Goal: Task Accomplishment & Management: Manage account settings

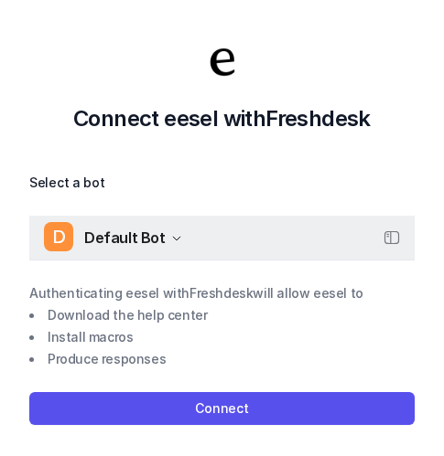
click at [155, 248] on span "Default Bot" at bounding box center [124, 238] width 81 height 26
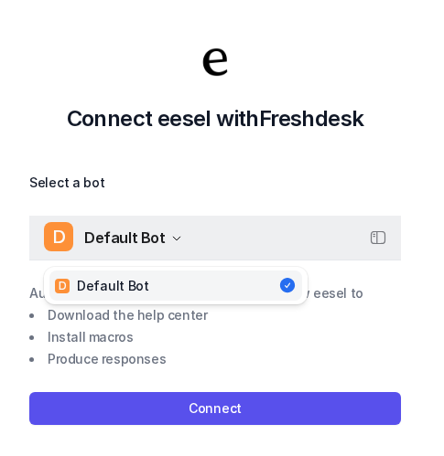
click at [155, 248] on span "Default Bot" at bounding box center [124, 238] width 81 height 26
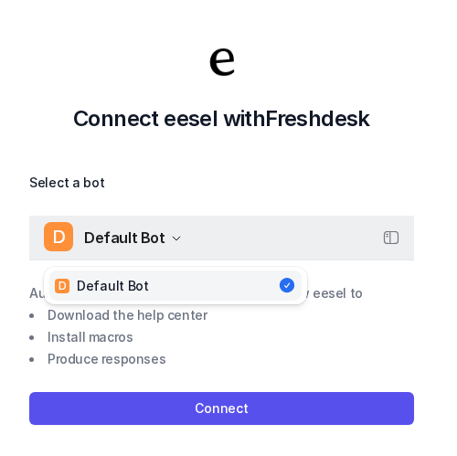
click at [397, 232] on icon "button" at bounding box center [391, 237] width 15 height 13
click at [393, 236] on icon "button" at bounding box center [391, 238] width 16 height 16
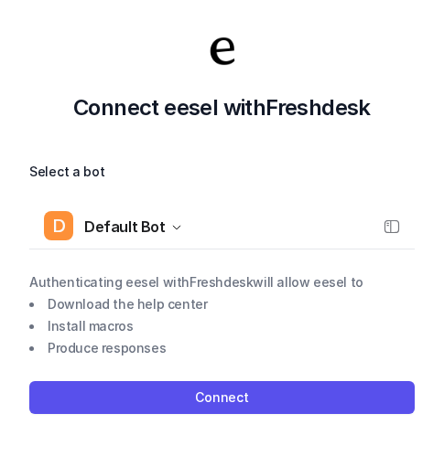
scroll to position [13, 0]
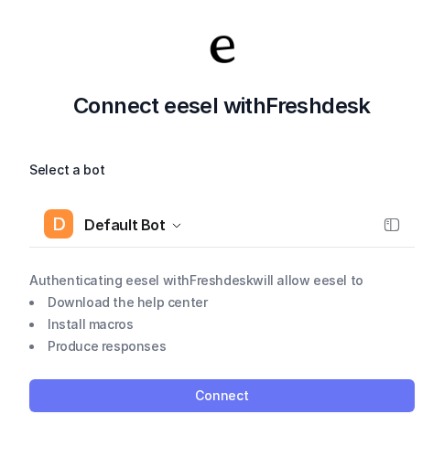
click at [289, 386] on button "Connect" at bounding box center [221, 396] width 385 height 33
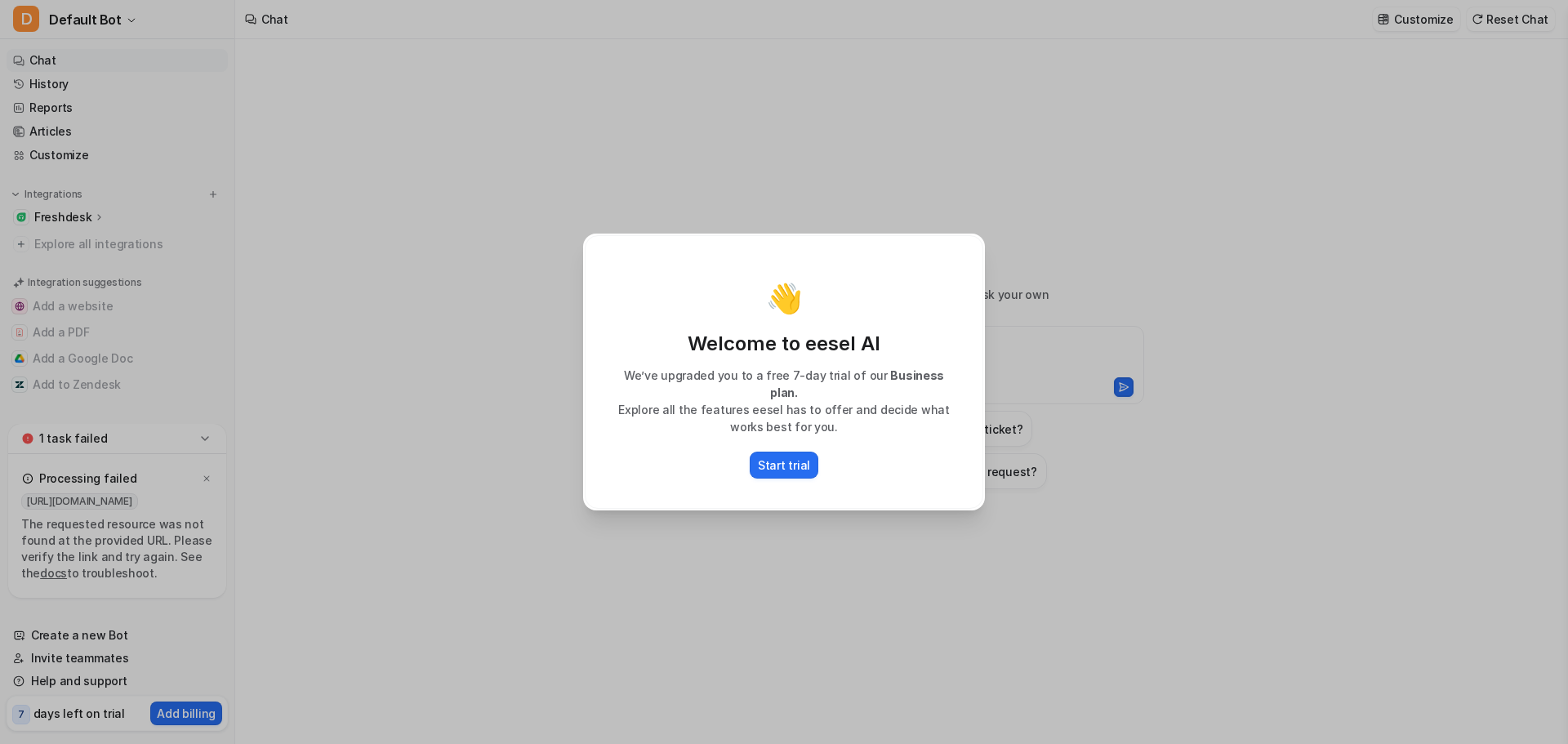
click at [912, 342] on p "Welcome to eesel AI" at bounding box center [784, 343] width 364 height 26
click at [803, 462] on p "Start trial" at bounding box center [784, 464] width 53 height 17
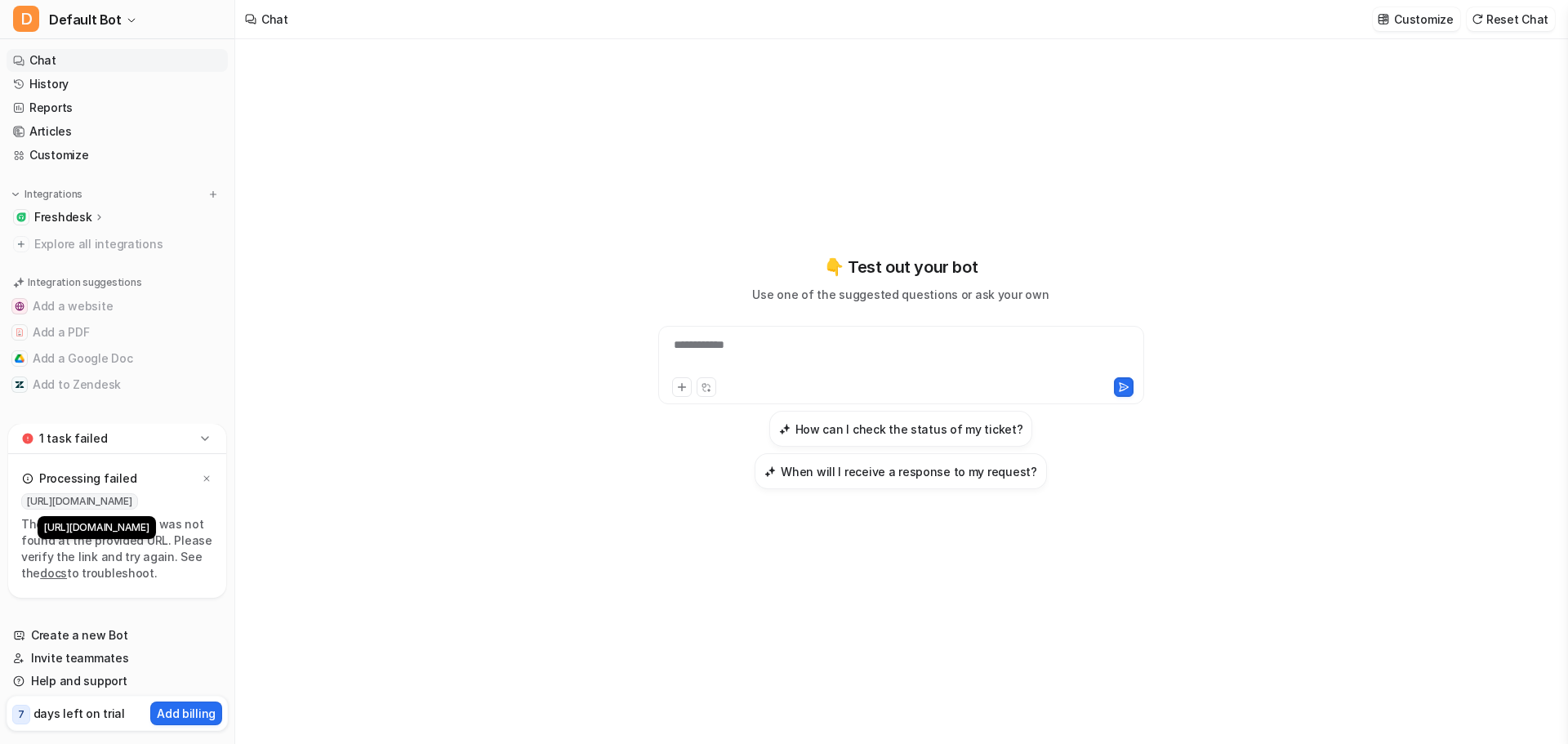
click at [110, 507] on span "[URL][DOMAIN_NAME]" at bounding box center [79, 501] width 117 height 16
click at [89, 502] on span "[URL][DOMAIN_NAME]" at bounding box center [79, 501] width 117 height 16
type textarea "**********"
click at [89, 502] on span "[URL][DOMAIN_NAME]" at bounding box center [79, 501] width 117 height 16
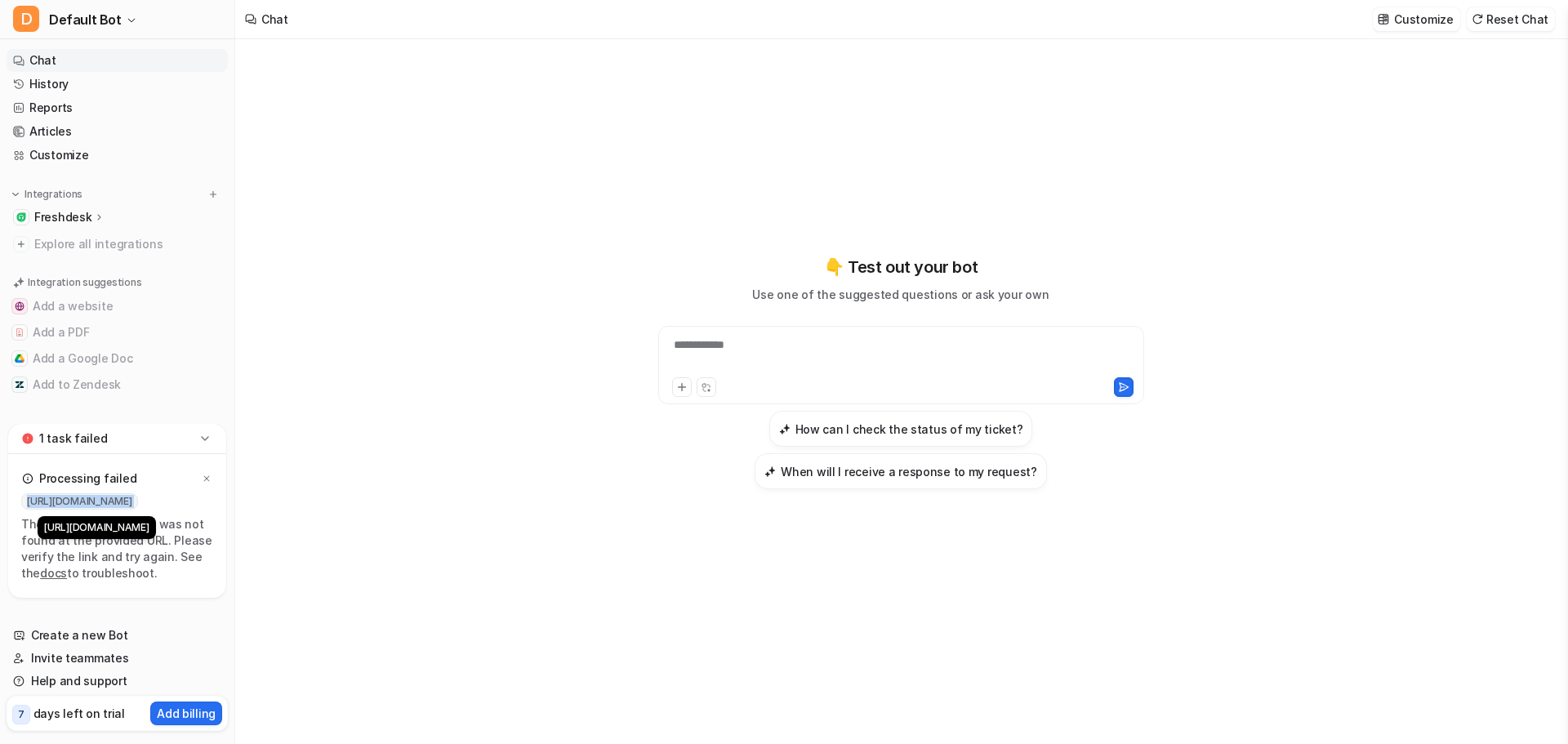
click at [89, 502] on span "[URL][DOMAIN_NAME]" at bounding box center [79, 501] width 117 height 16
click at [99, 538] on div "The requested resource was not found at the provided URL. Please verify the lin…" at bounding box center [117, 548] width 192 height 65
click at [87, 218] on p "Freshdesk" at bounding box center [63, 217] width 57 height 16
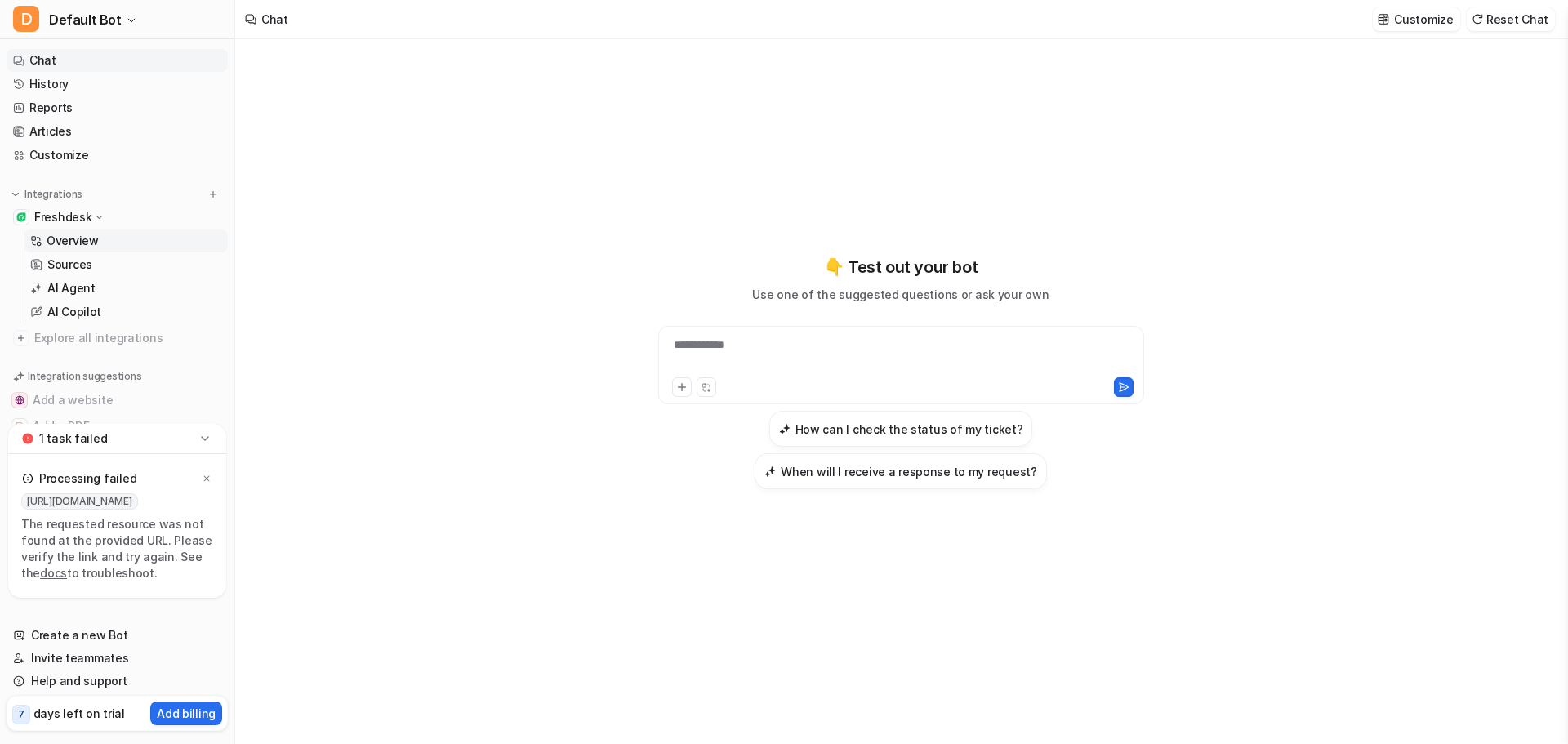
click at [87, 244] on p "Overview" at bounding box center [72, 241] width 53 height 16
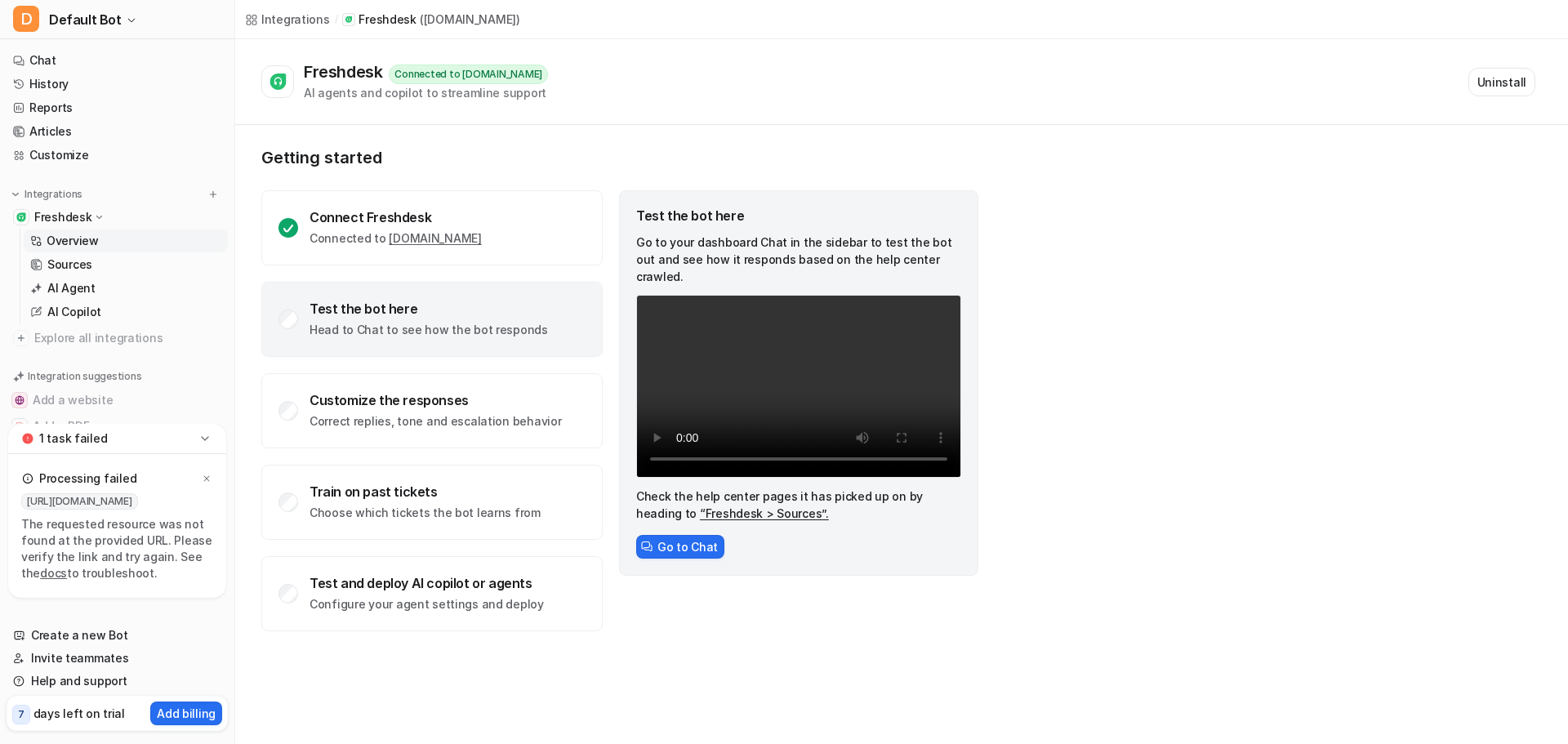
click at [377, 326] on p "Head to Chat to see how the bot responds" at bounding box center [429, 330] width 238 height 16
click at [694, 535] on button "Go to Chat" at bounding box center [680, 547] width 88 height 24
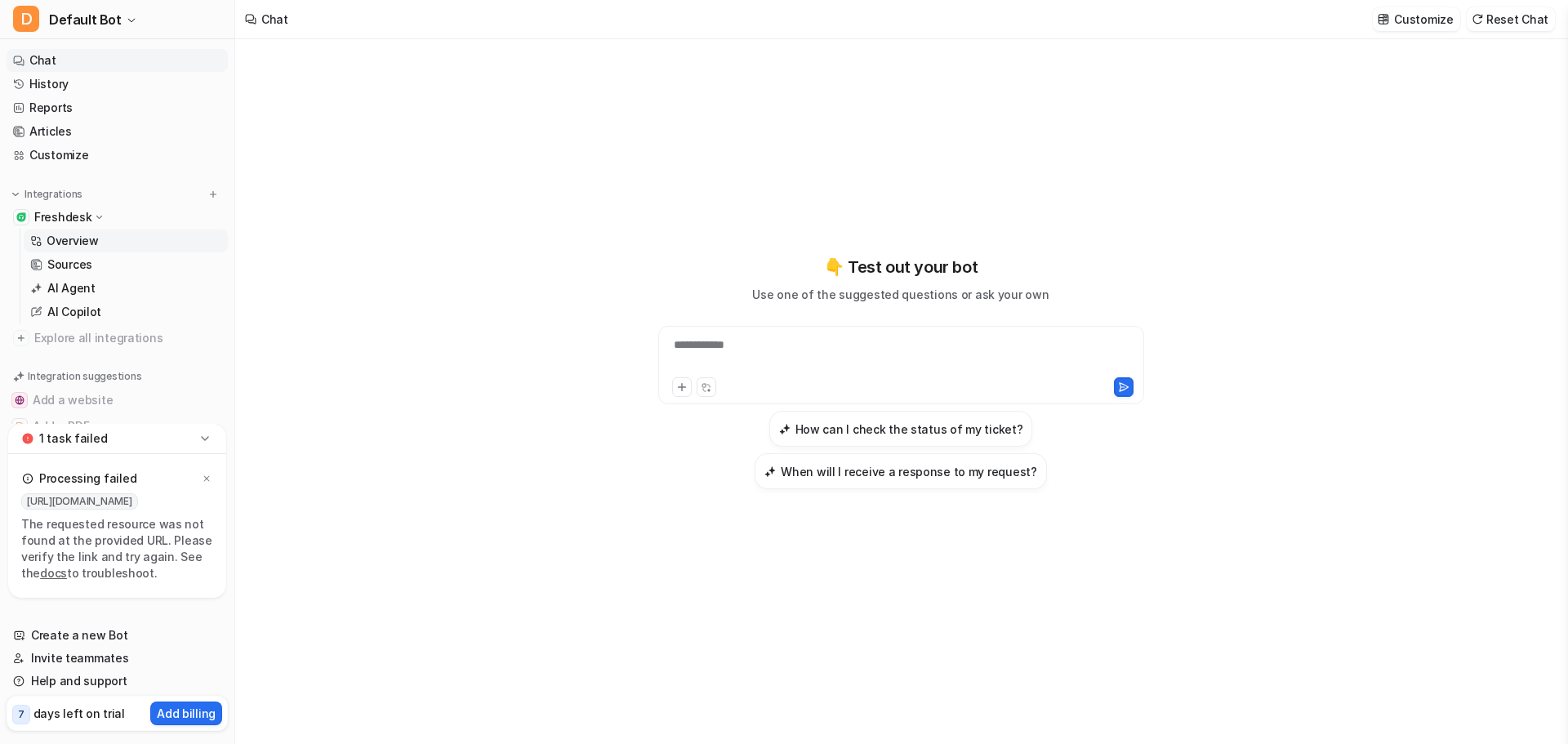
click at [80, 233] on p "Overview" at bounding box center [72, 241] width 53 height 16
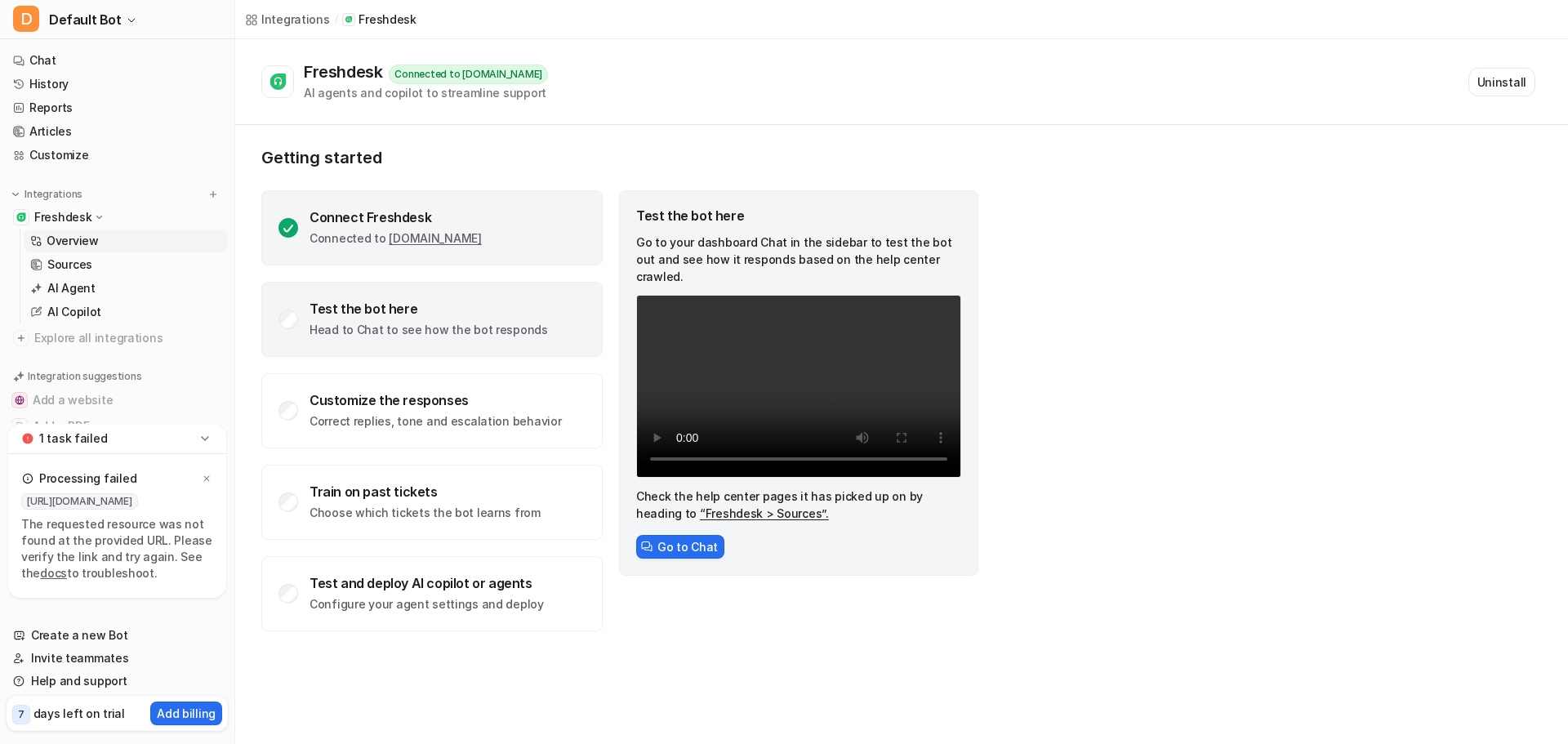
click at [449, 232] on link "[DOMAIN_NAME]" at bounding box center [434, 238] width 92 height 14
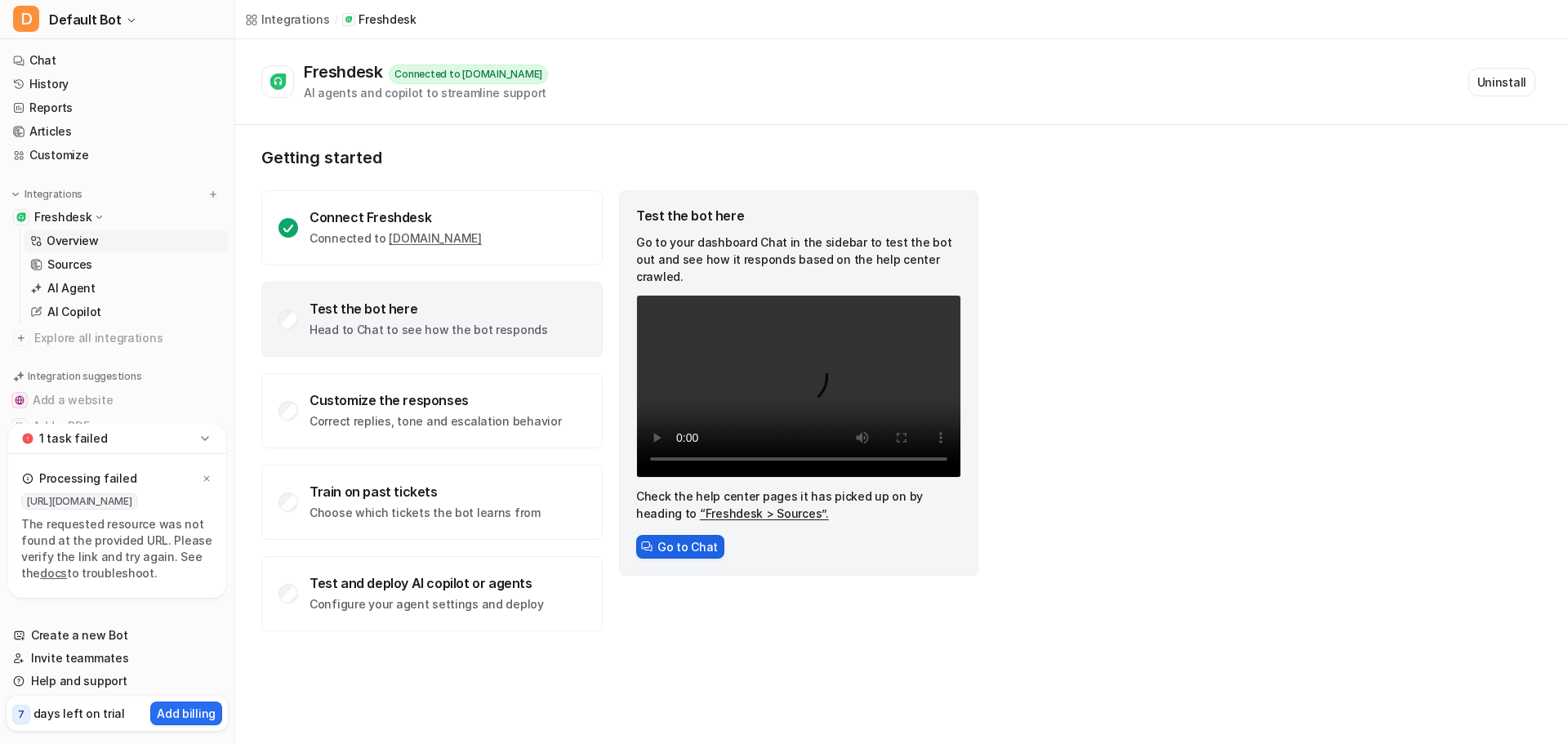
click at [675, 537] on button "Go to Chat" at bounding box center [680, 547] width 88 height 24
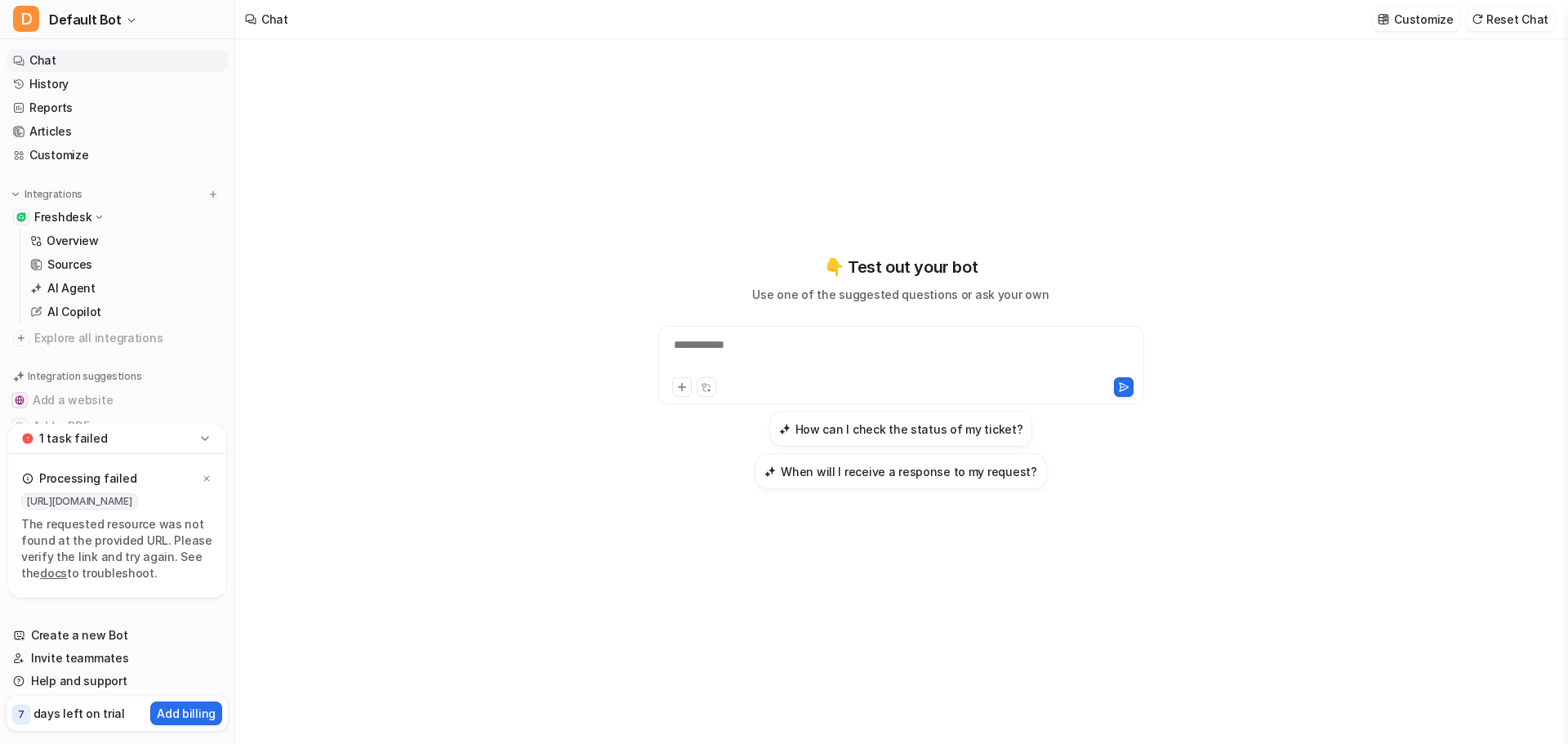
click at [858, 354] on div "**********" at bounding box center [901, 355] width 478 height 38
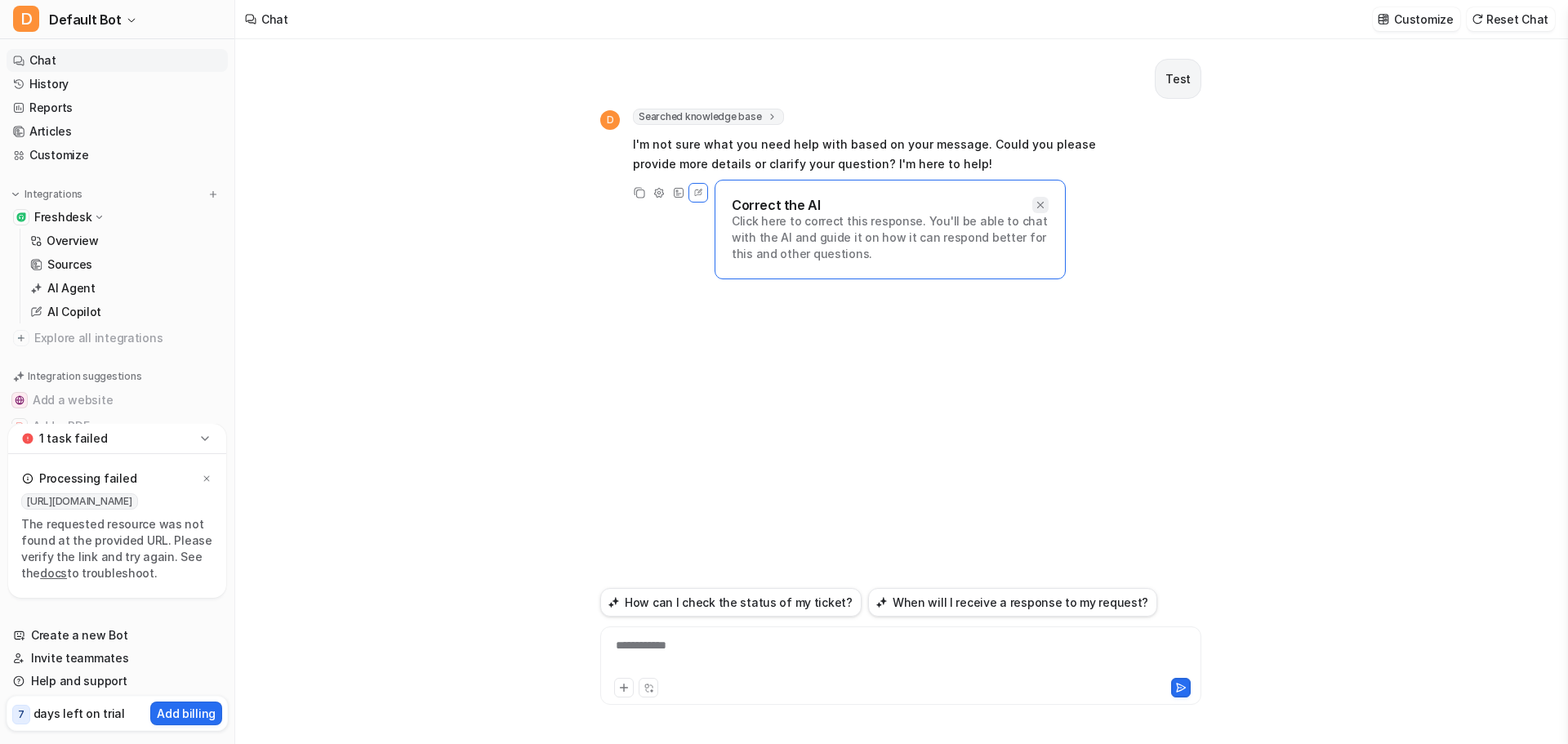
click at [1034, 197] on div at bounding box center [1040, 205] width 16 height 16
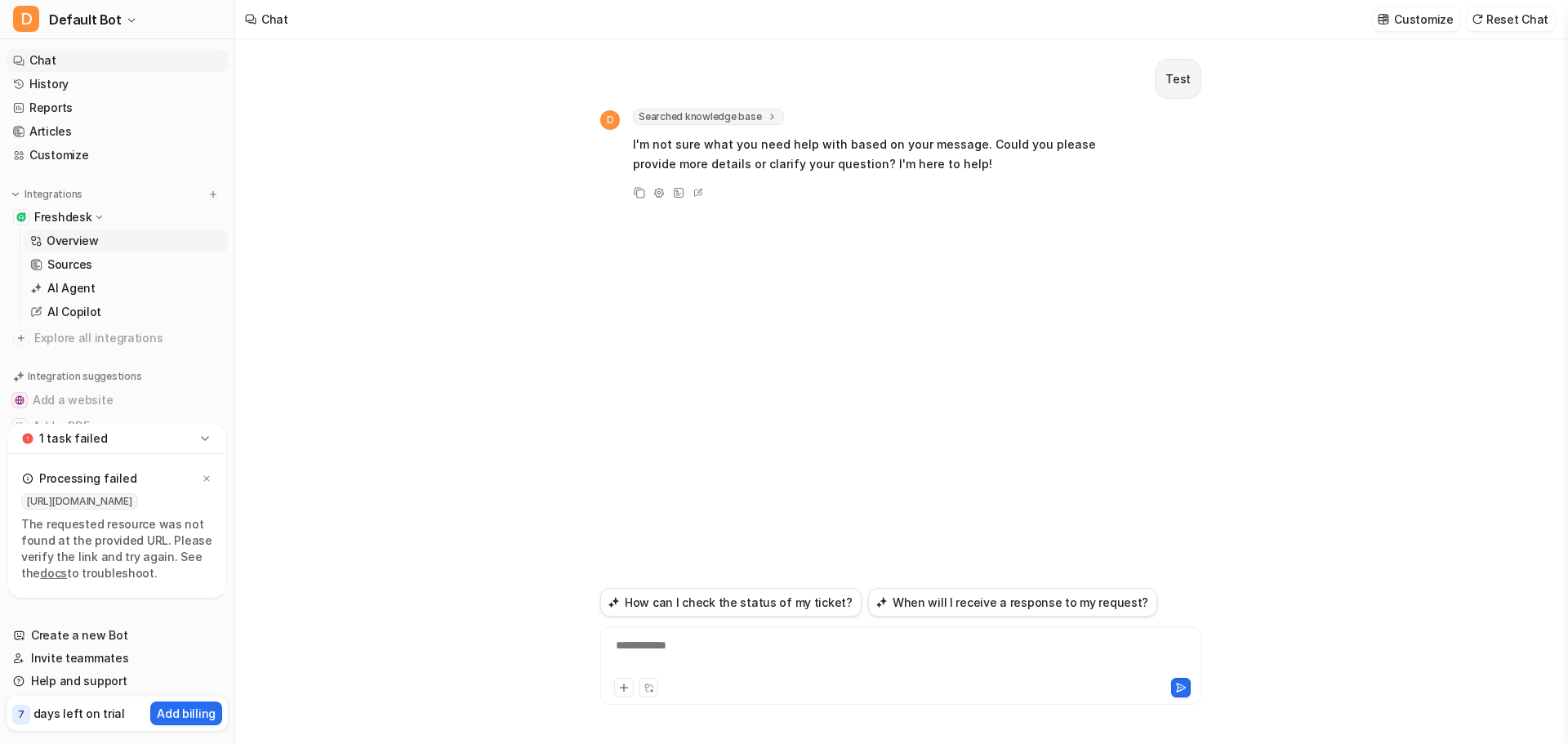
click at [74, 231] on link "Overview" at bounding box center [126, 241] width 204 height 23
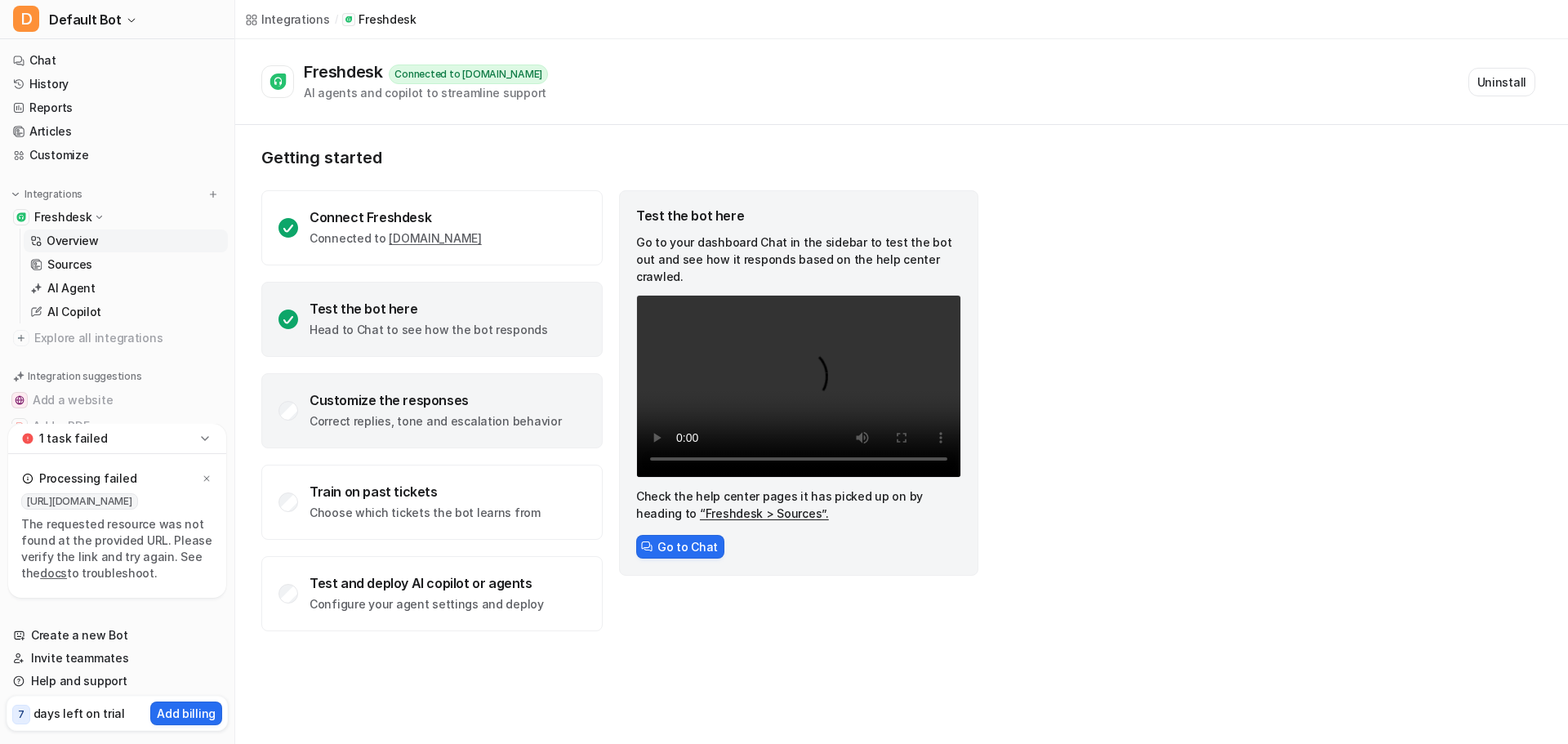
click at [405, 414] on p "Correct replies, tone and escalation behavior" at bounding box center [436, 422] width 252 height 16
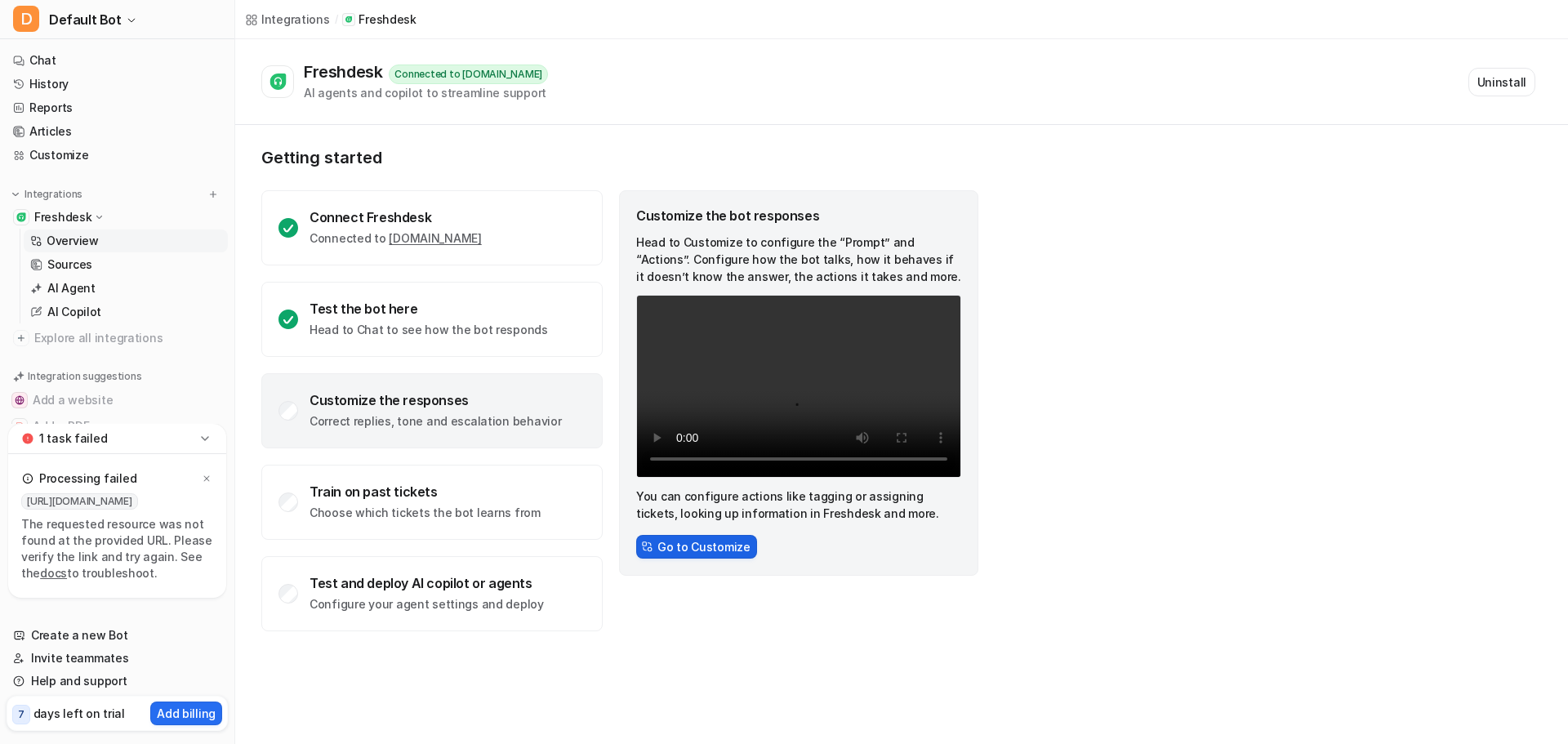
click at [677, 541] on button "Go to Customize" at bounding box center [696, 547] width 121 height 24
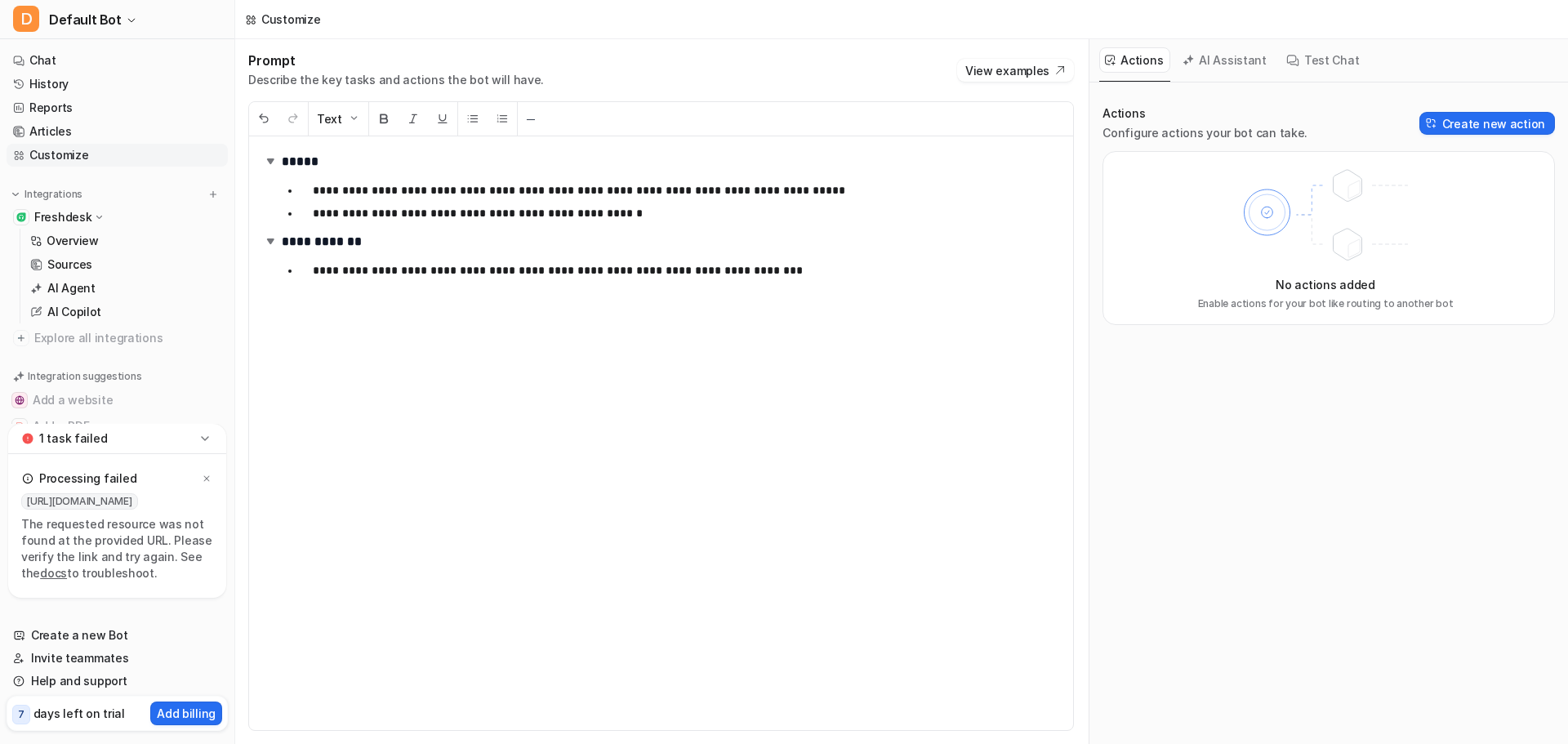
click at [746, 275] on p "**********" at bounding box center [680, 271] width 735 height 20
click at [1345, 300] on p "Enable actions for your bot like routing to another bot" at bounding box center [1326, 304] width 255 height 14
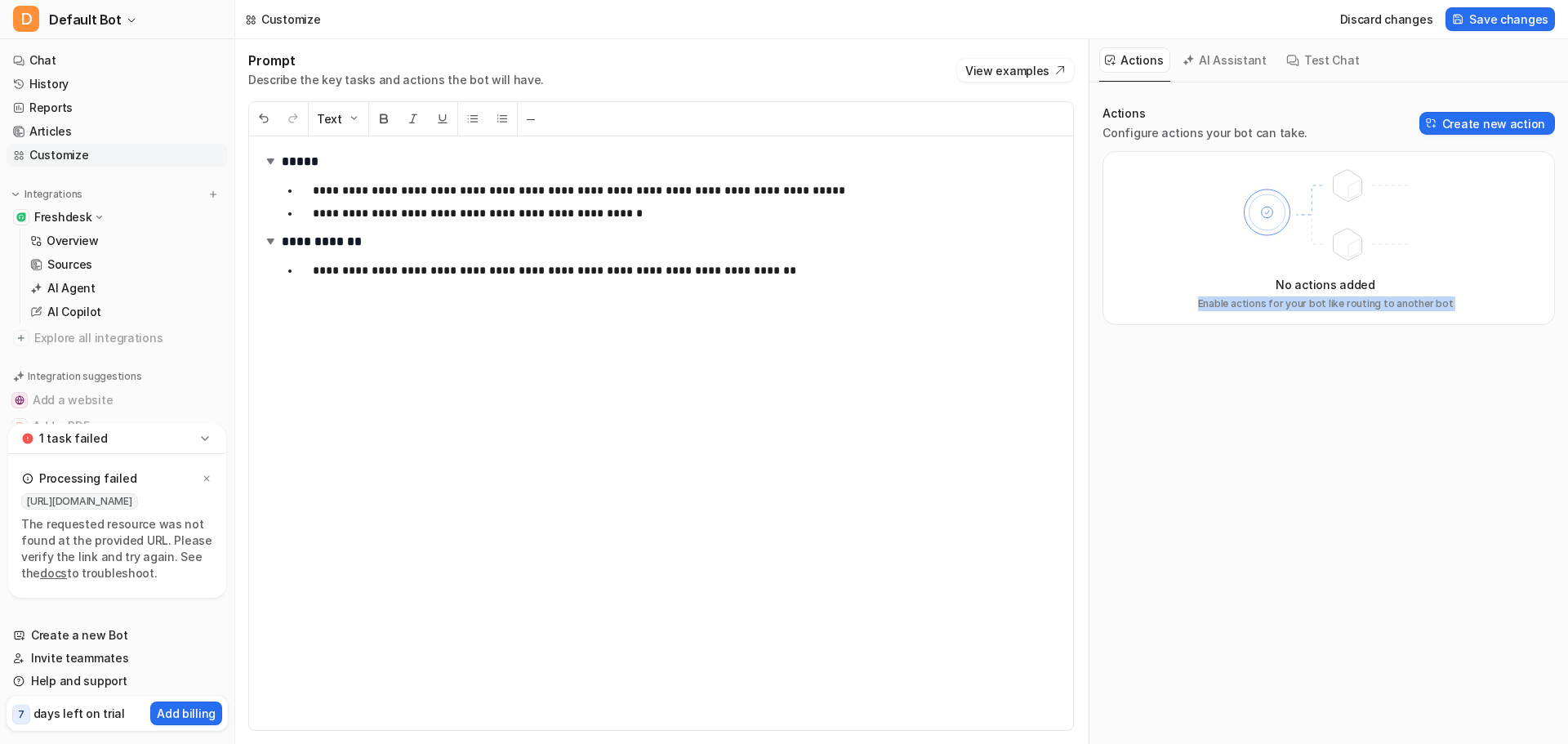
click at [1345, 300] on p "Enable actions for your bot like routing to another bot" at bounding box center [1326, 304] width 255 height 14
click at [1291, 300] on p "Enable actions for your bot like routing to another bot" at bounding box center [1326, 304] width 255 height 14
click at [1239, 70] on button "AI Assistant" at bounding box center [1225, 60] width 97 height 25
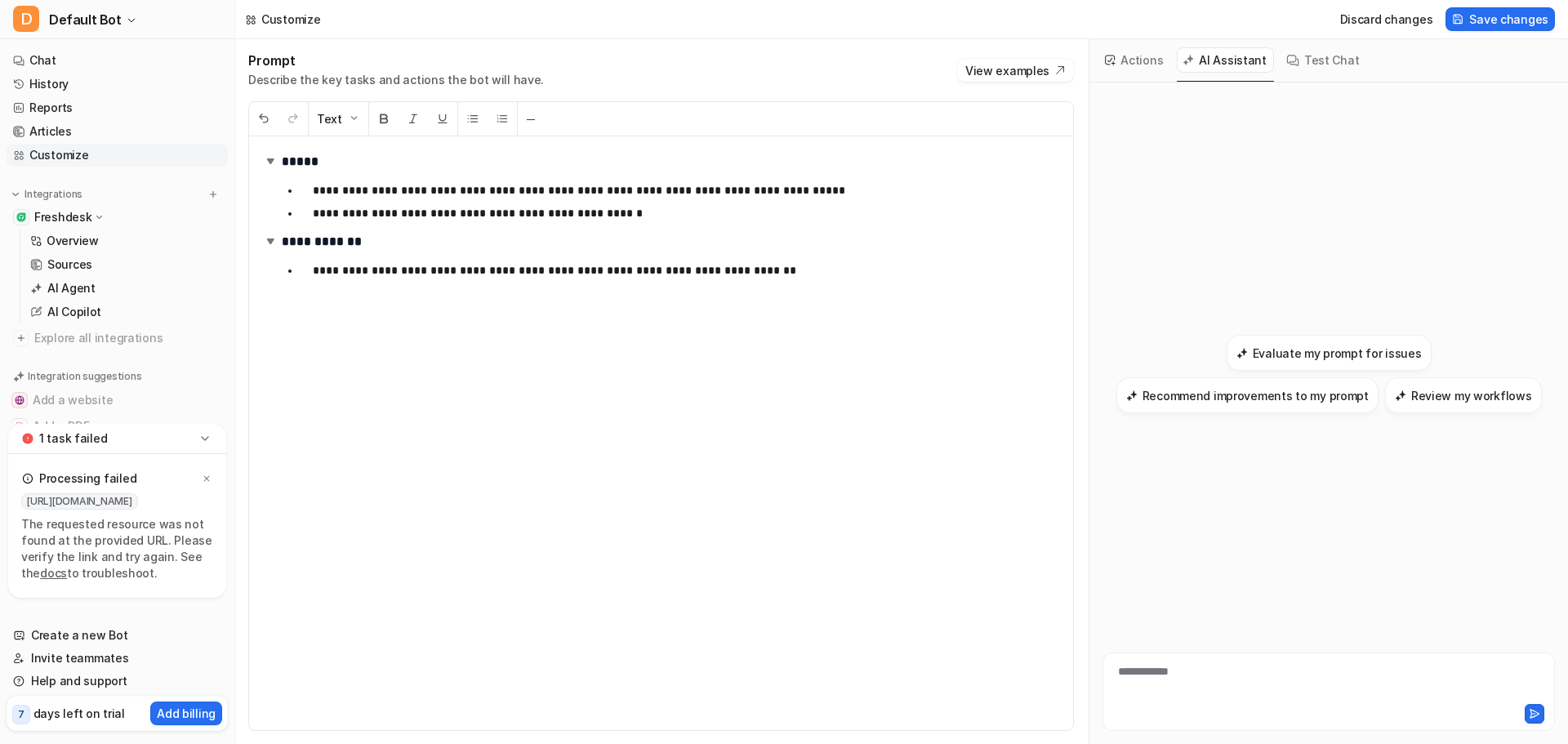
click at [1301, 58] on button "Test Chat" at bounding box center [1323, 60] width 86 height 25
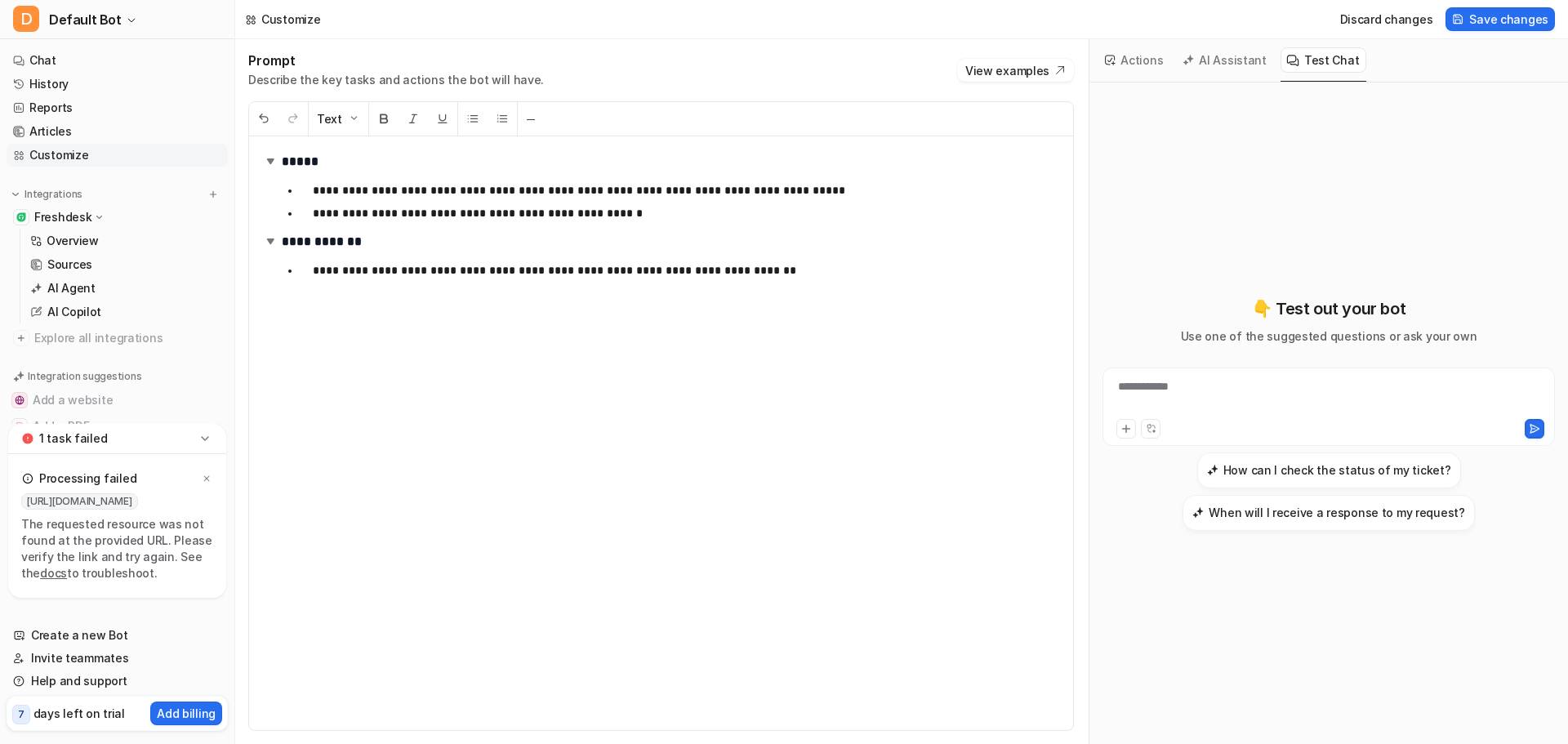
click at [1239, 388] on div "**********" at bounding box center [1329, 397] width 445 height 38
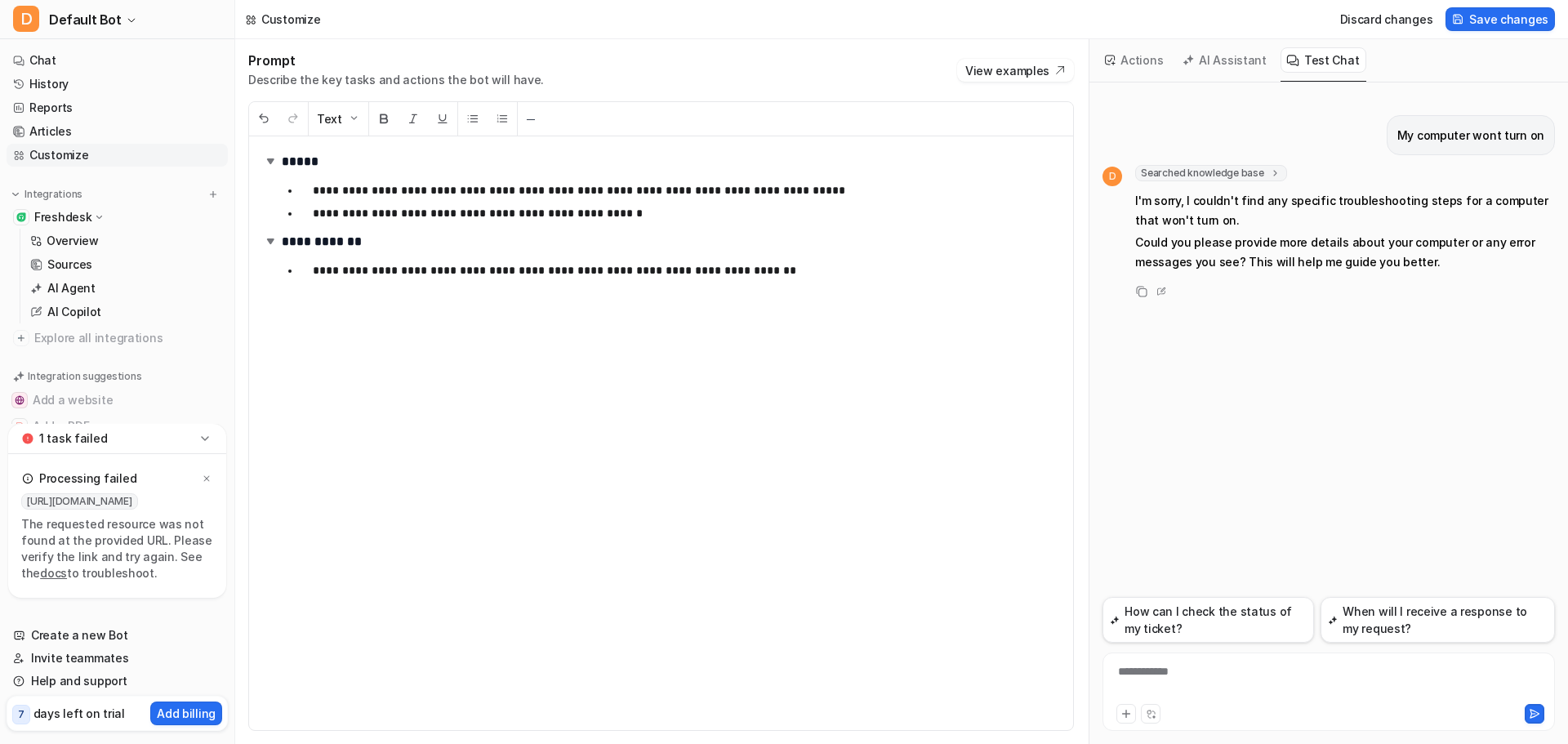
click at [1213, 56] on button "AI Assistant" at bounding box center [1225, 60] width 97 height 25
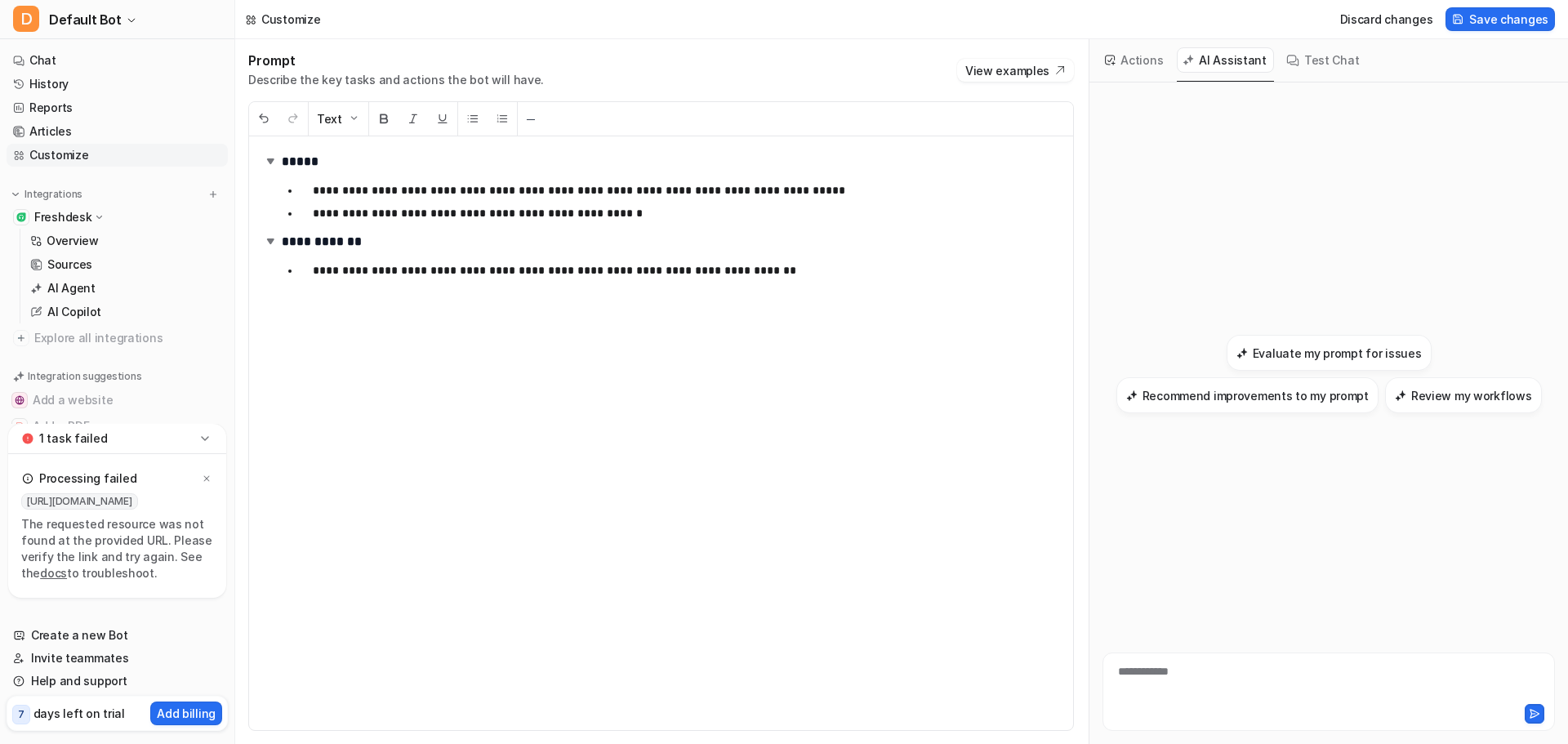
click at [777, 281] on ul "**********" at bounding box center [671, 270] width 779 height 26
click at [265, 161] on img at bounding box center [271, 161] width 16 height 16
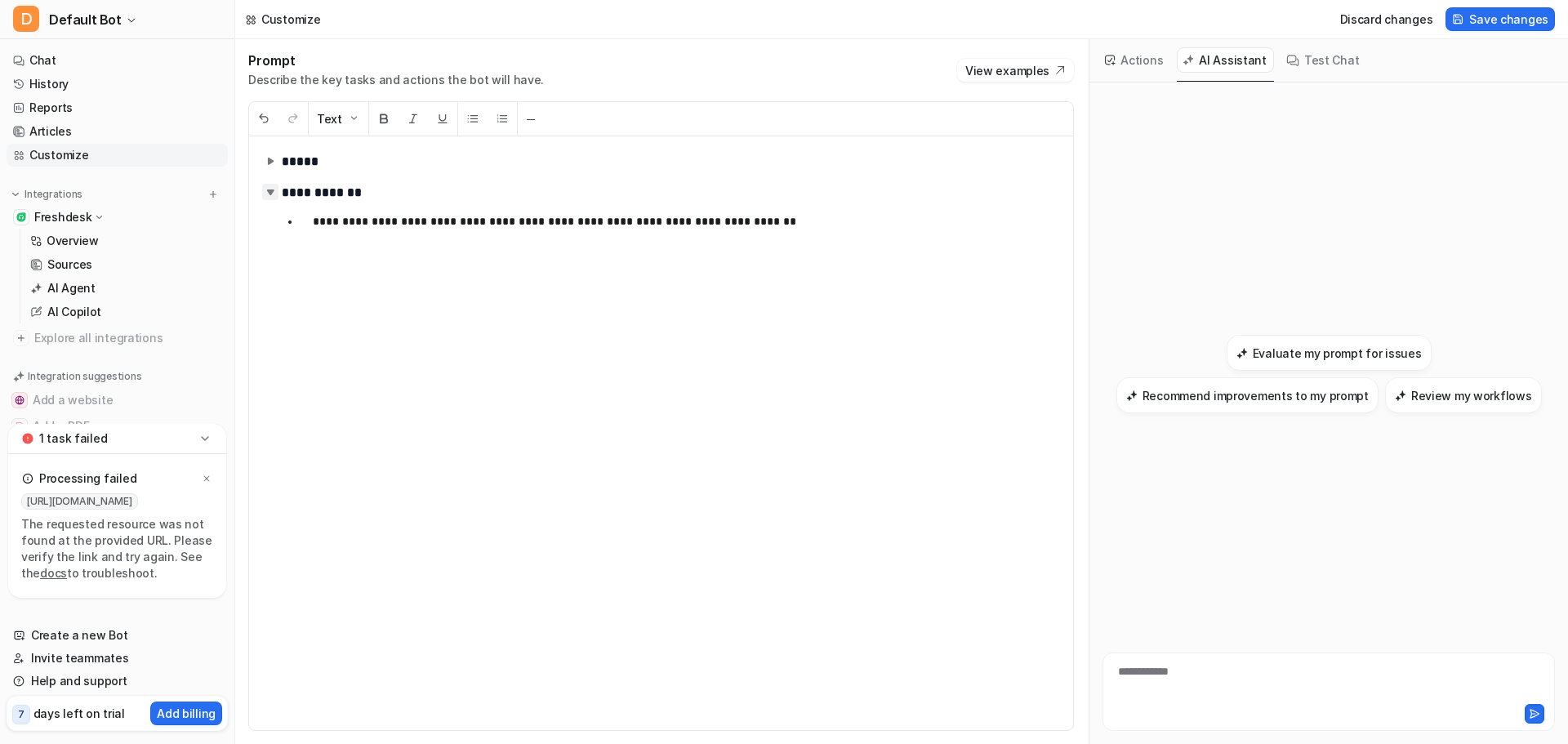
click at [273, 197] on img at bounding box center [271, 192] width 16 height 16
click at [266, 188] on img at bounding box center [271, 192] width 16 height 16
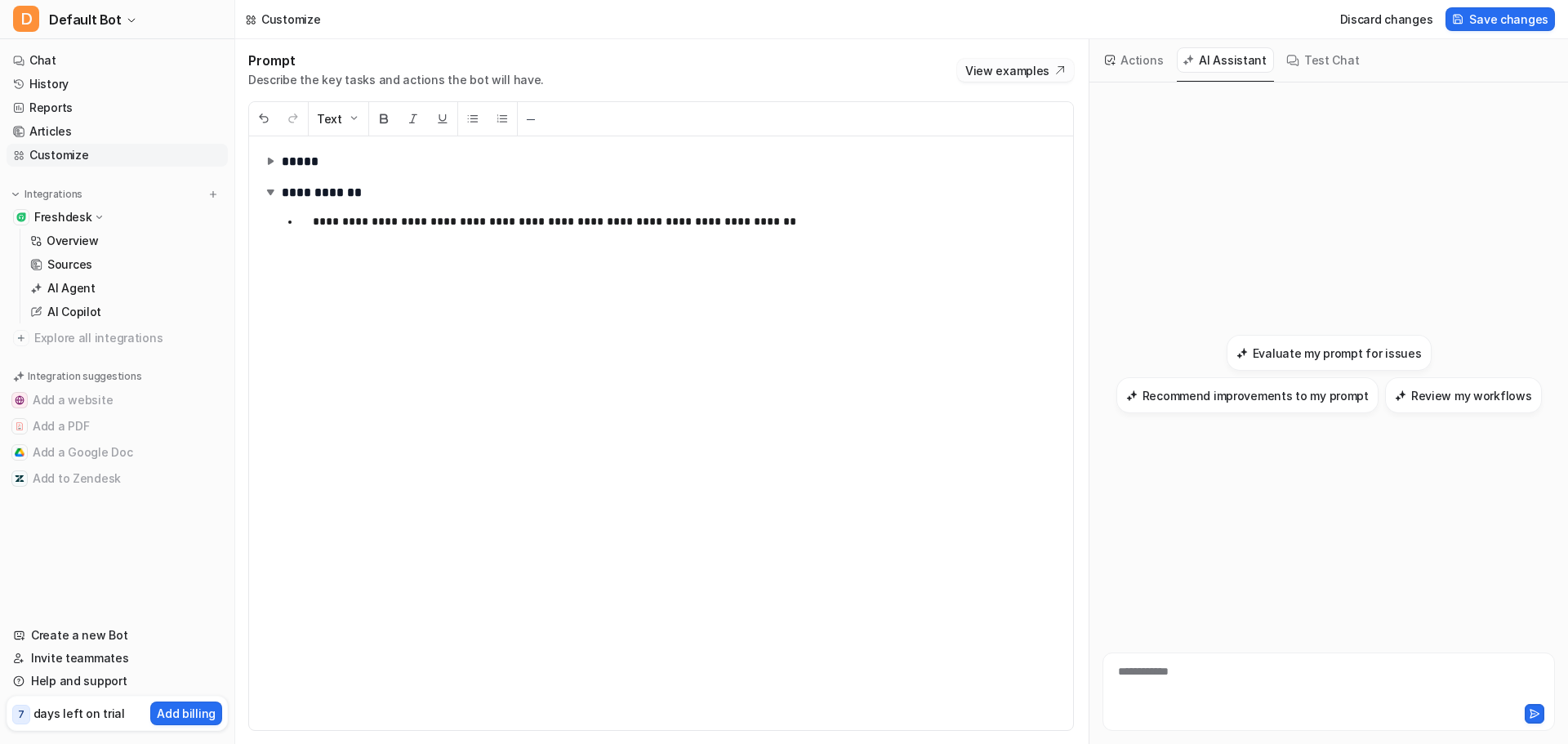
click at [1005, 68] on button "View examples" at bounding box center [1015, 71] width 117 height 23
click at [1397, 21] on button "Discard changes" at bounding box center [1387, 19] width 106 height 24
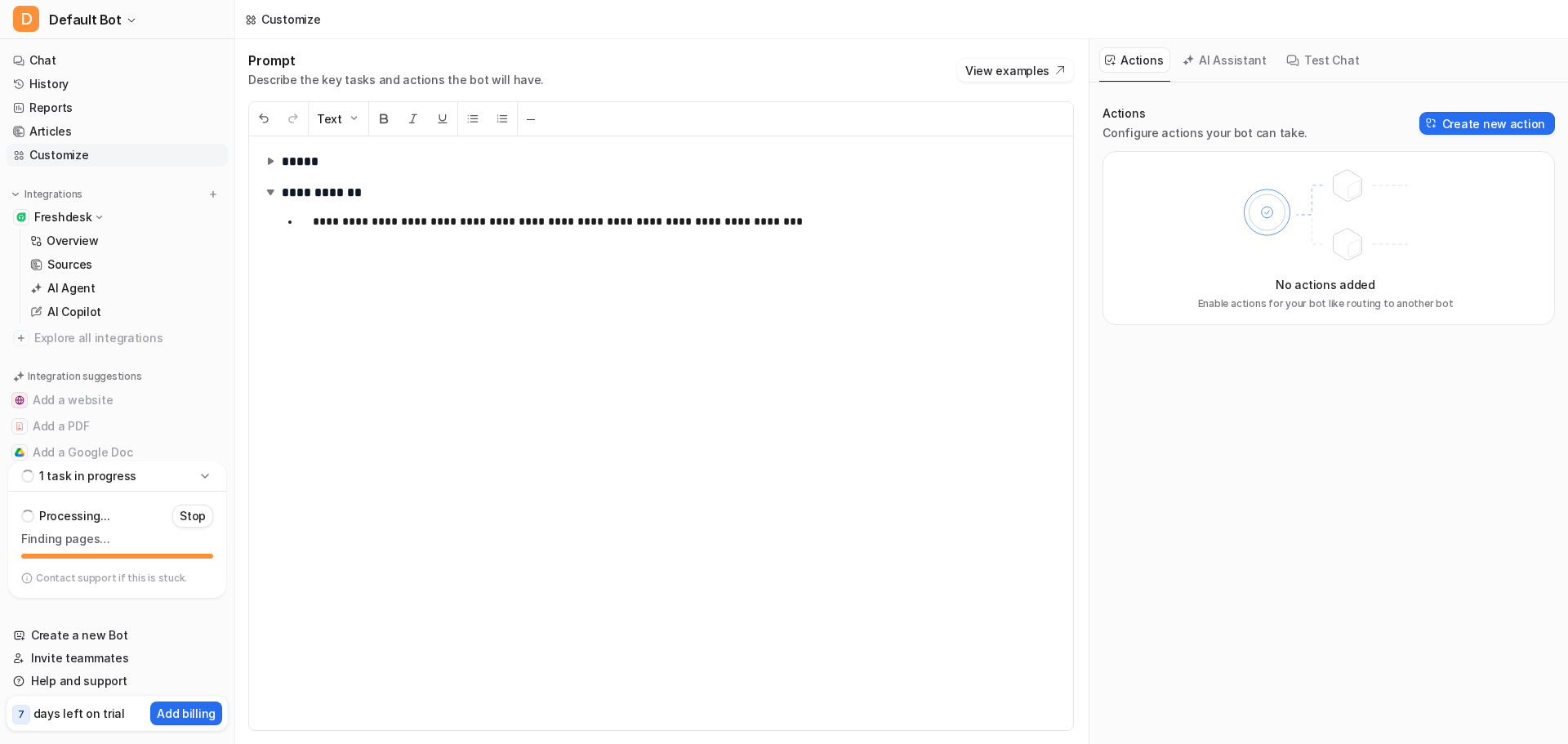
click at [71, 720] on p "days left on trial" at bounding box center [79, 713] width 91 height 17
click at [78, 148] on link "Customize" at bounding box center [117, 155] width 221 height 23
click at [73, 24] on span "Default Bot" at bounding box center [85, 20] width 72 height 23
click at [88, 120] on link "Settings" at bounding box center [130, 123] width 225 height 27
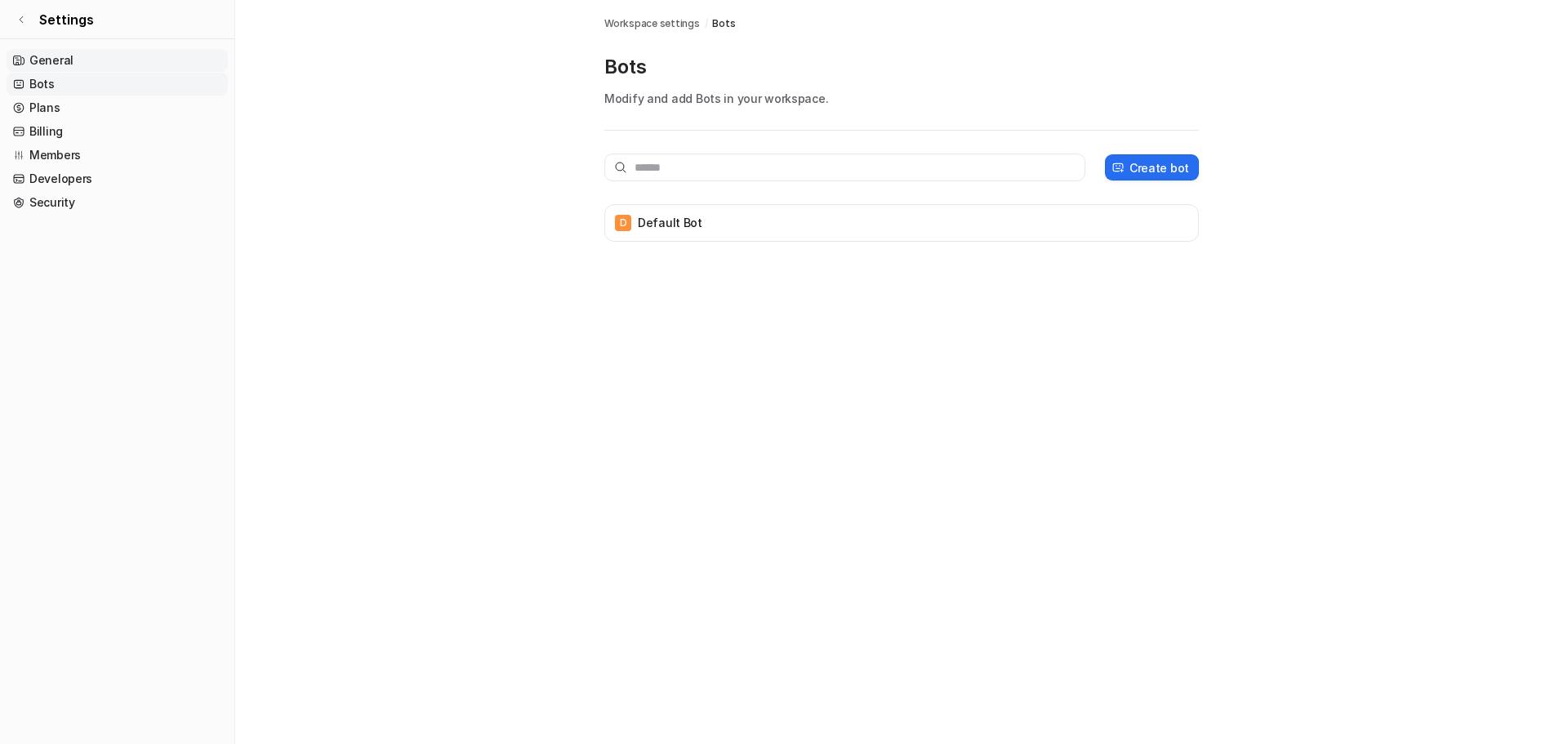
click at [90, 57] on link "General" at bounding box center [117, 61] width 221 height 23
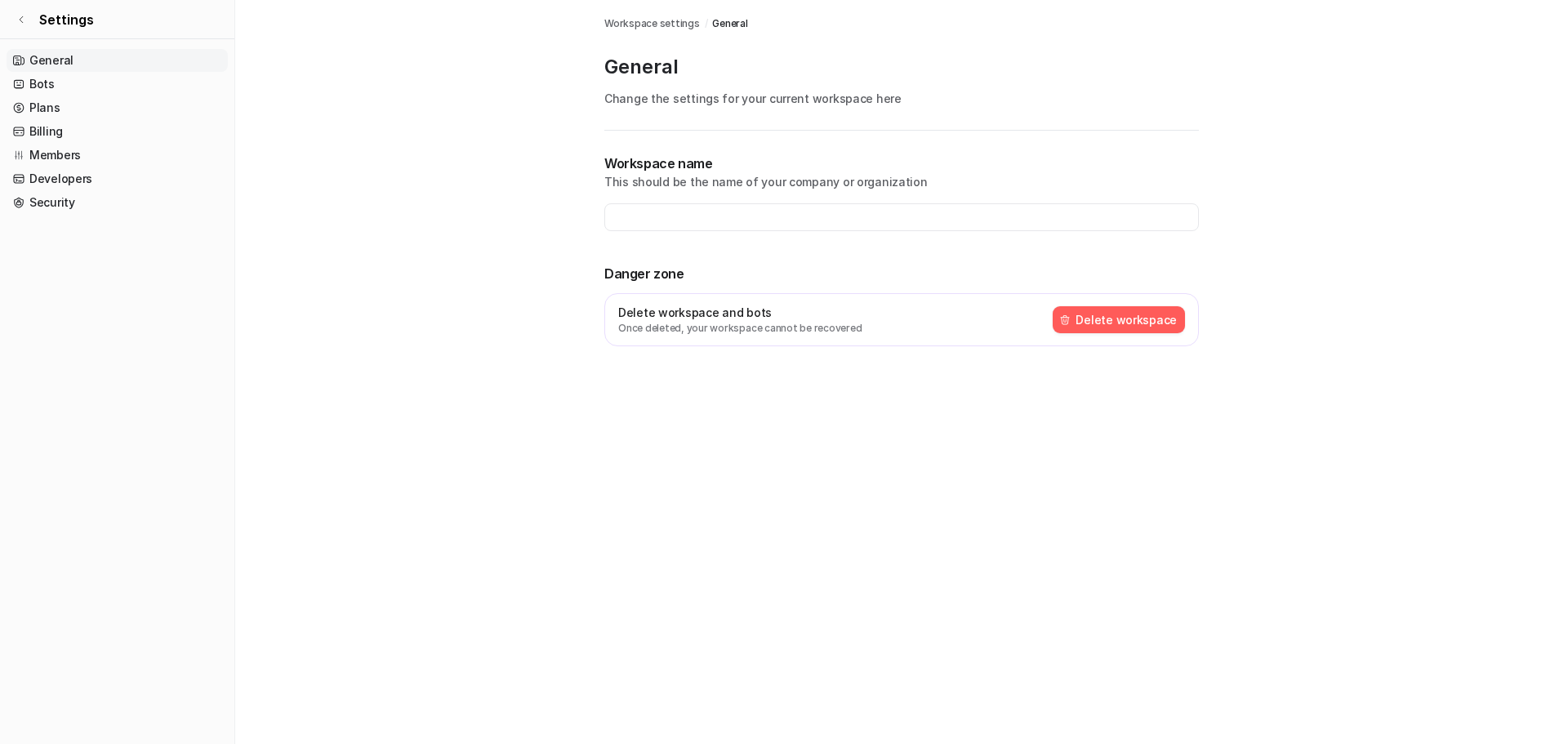
type input "**********"
click at [1125, 327] on button "Delete workspace" at bounding box center [1119, 320] width 132 height 27
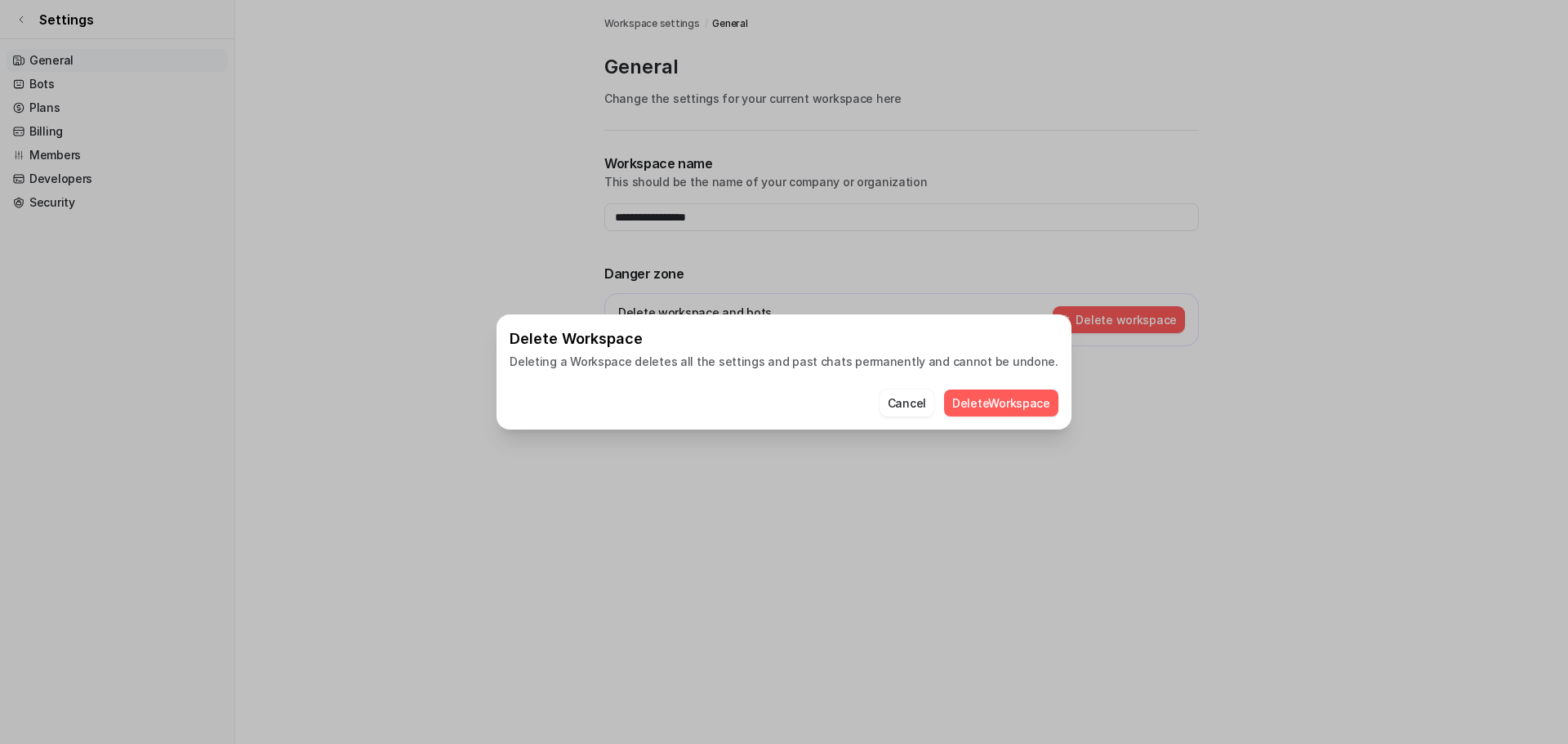
click at [1002, 406] on button "Delete Workspace" at bounding box center [1001, 403] width 114 height 27
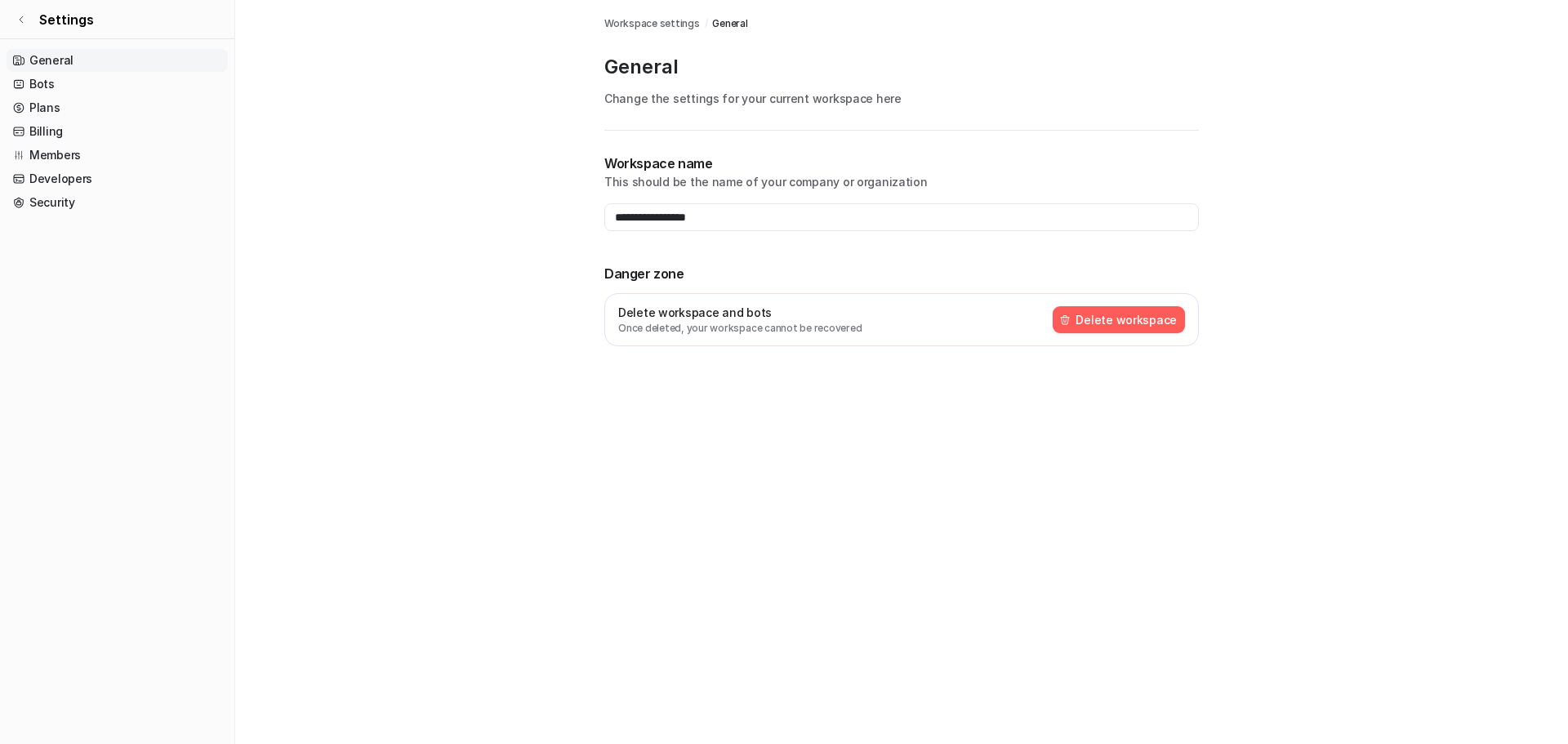
click at [1092, 303] on div "Delete workspace and bots Once deleted, your workspace cannot be recovered Dele…" at bounding box center [902, 319] width 595 height 53
click at [1093, 312] on button "Delete workspace" at bounding box center [1119, 320] width 132 height 27
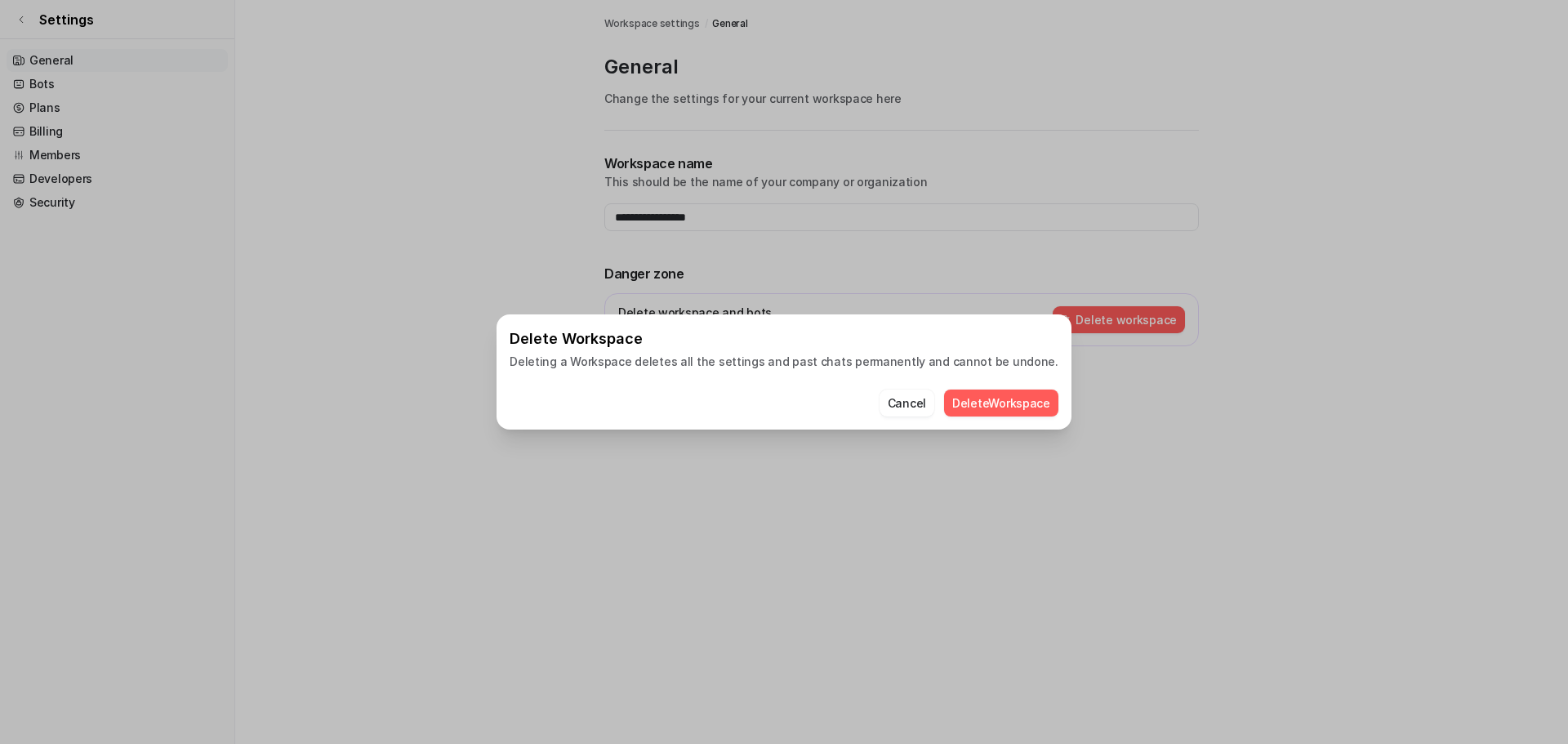
click at [946, 410] on button "Delete Workspace" at bounding box center [1001, 403] width 114 height 27
click at [828, 360] on p "Deleting a Workspace deletes all the settings and past chats permanently and ca…" at bounding box center [784, 361] width 549 height 17
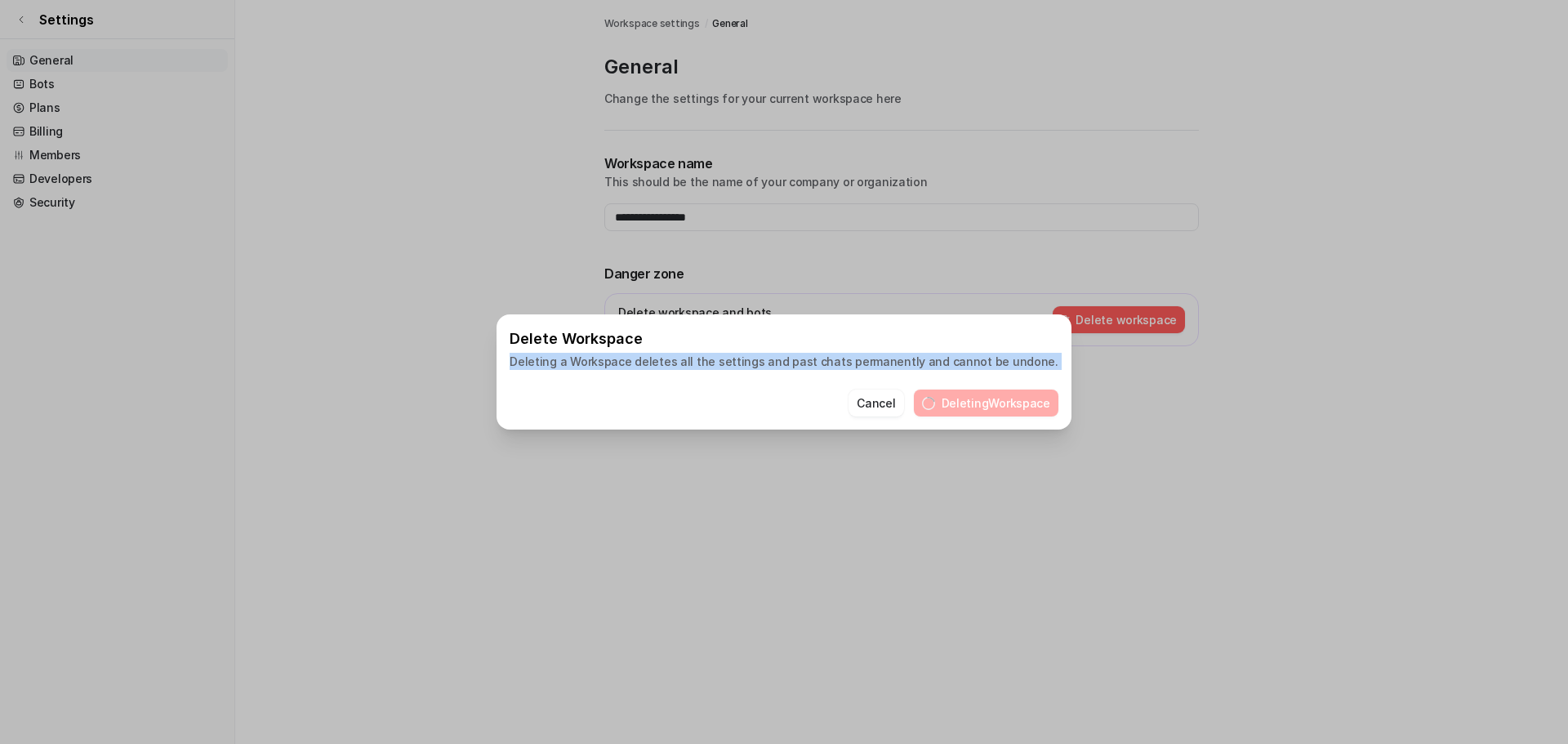
click at [828, 360] on p "Deleting a Workspace deletes all the settings and past chats permanently and ca…" at bounding box center [784, 361] width 549 height 17
click at [737, 360] on p "Deleting a Workspace deletes all the settings and past chats permanently and ca…" at bounding box center [784, 361] width 549 height 17
